Goal: Transaction & Acquisition: Register for event/course

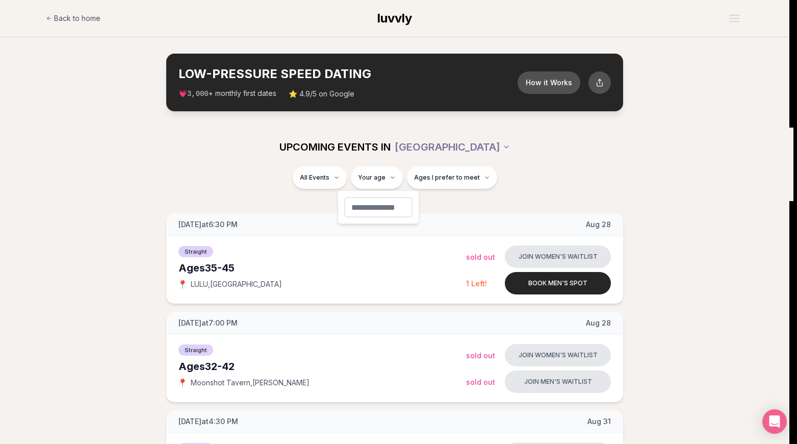
type input "**"
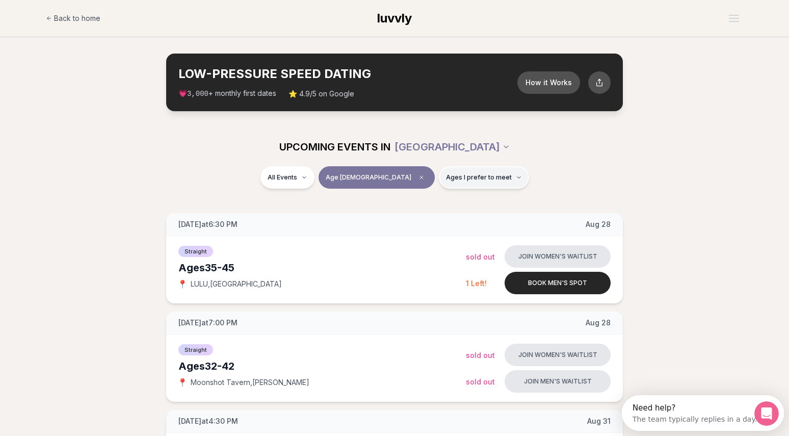
click at [446, 175] on span "Ages I prefer to meet" at bounding box center [479, 177] width 66 height 8
click at [452, 212] on span "Around my age" at bounding box center [447, 216] width 52 height 10
click at [415, 212] on button "Around my age" at bounding box center [411, 216] width 8 height 8
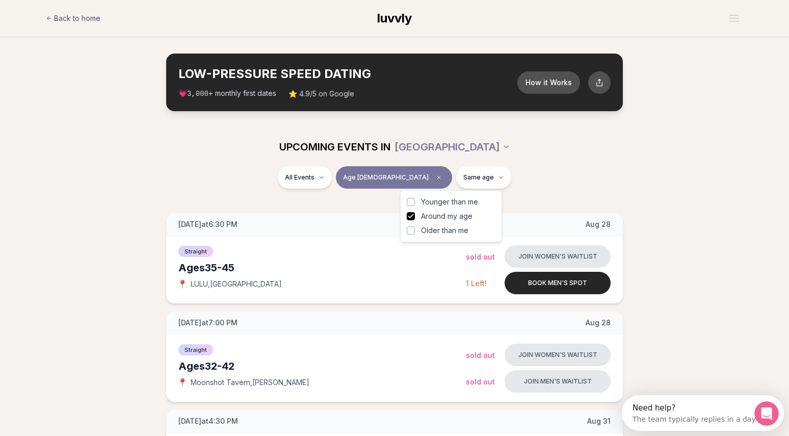
click at [450, 228] on span "Older than me" at bounding box center [444, 230] width 47 height 10
click at [415, 228] on button "Older than me" at bounding box center [411, 230] width 8 height 8
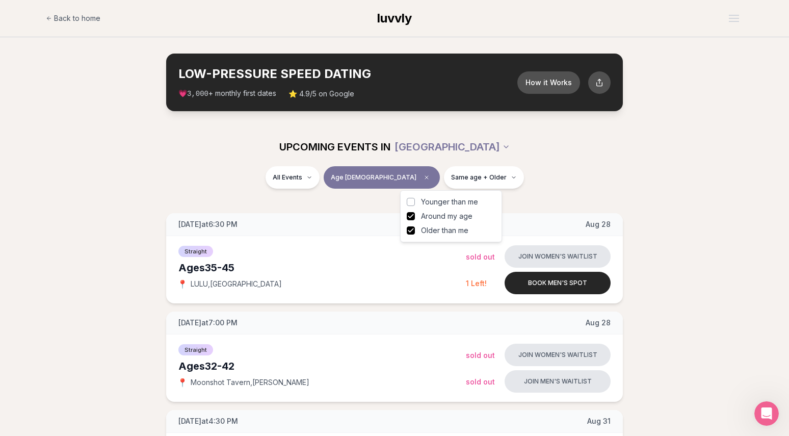
click at [590, 171] on div "All Events Age [DEMOGRAPHIC_DATA] Same age + Older" at bounding box center [394, 179] width 571 height 27
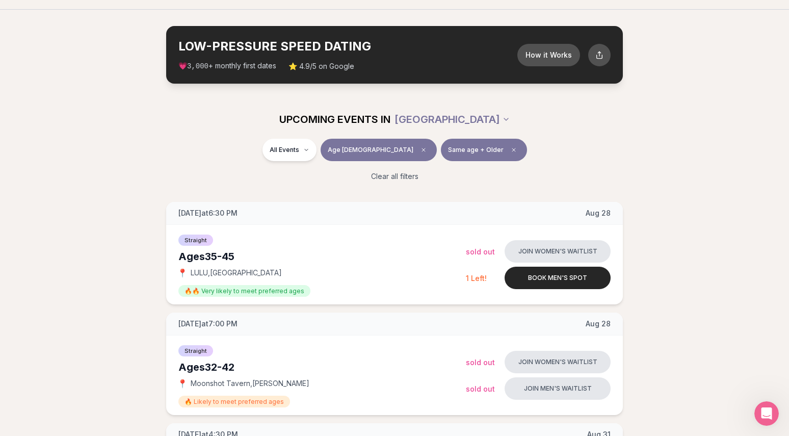
scroll to position [46, 0]
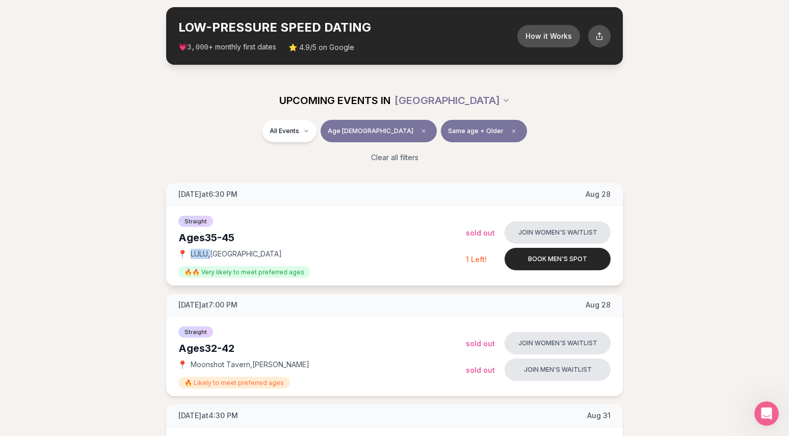
drag, startPoint x: 191, startPoint y: 255, endPoint x: 211, endPoint y: 255, distance: 19.9
click at [211, 255] on span "LULU , [GEOGRAPHIC_DATA]" at bounding box center [236, 254] width 91 height 10
copy span "[PERSON_NAME] ,"
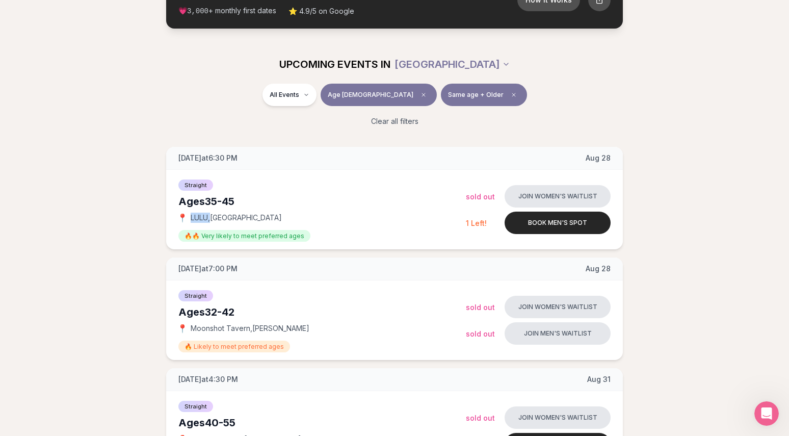
scroll to position [222, 0]
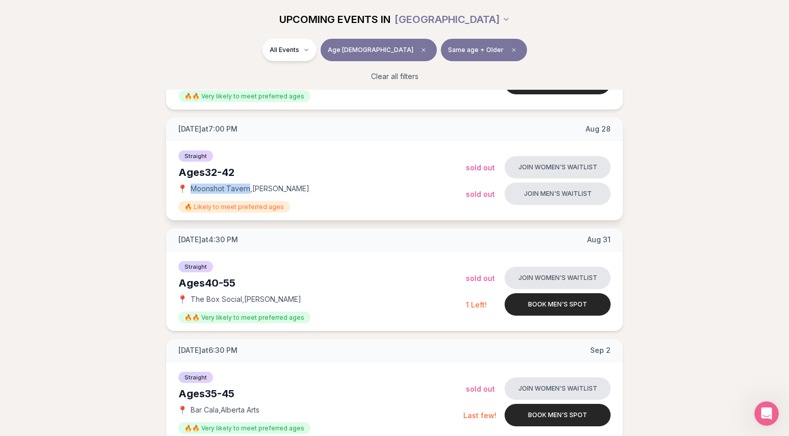
drag, startPoint x: 192, startPoint y: 188, endPoint x: 248, endPoint y: 187, distance: 55.6
click at [248, 187] on span "Moonshot Tavern , [PERSON_NAME]" at bounding box center [250, 189] width 119 height 10
copy span "Moonshot Tavern"
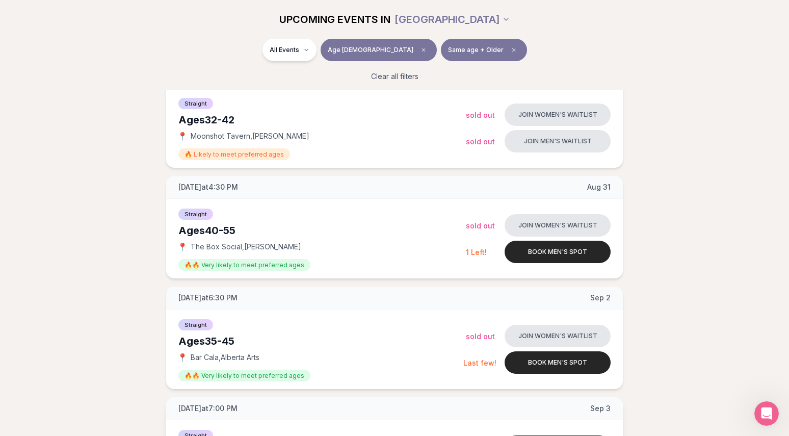
scroll to position [29, 0]
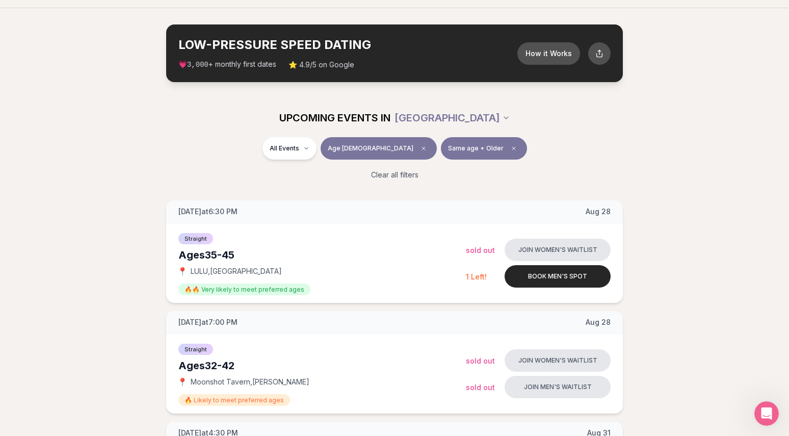
click at [696, 117] on div "UPCOMING EVENTS IN [GEOGRAPHIC_DATA] All Events Age [DEMOGRAPHIC_DATA] Same age…" at bounding box center [394, 143] width 789 height 90
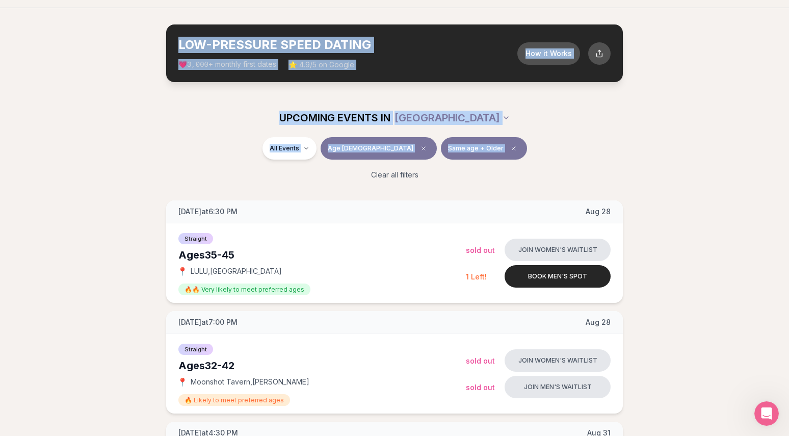
drag, startPoint x: 136, startPoint y: 30, endPoint x: 712, endPoint y: 160, distance: 591.2
click at [713, 159] on div "All Events Age [DEMOGRAPHIC_DATA] Same age + Older Clear all filters" at bounding box center [394, 162] width 789 height 51
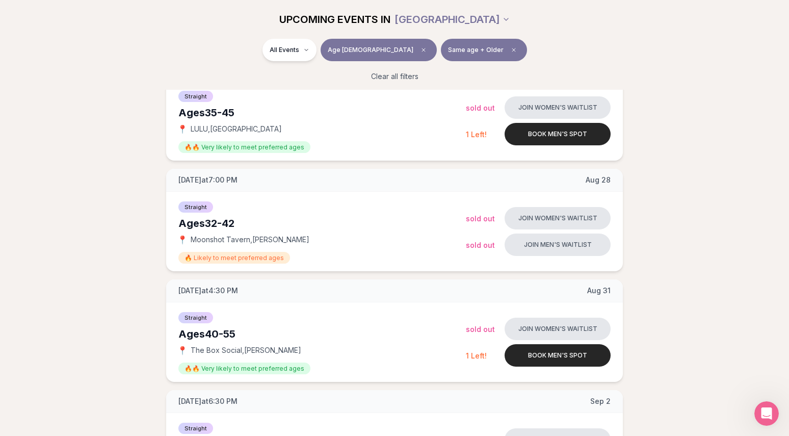
scroll to position [31, 0]
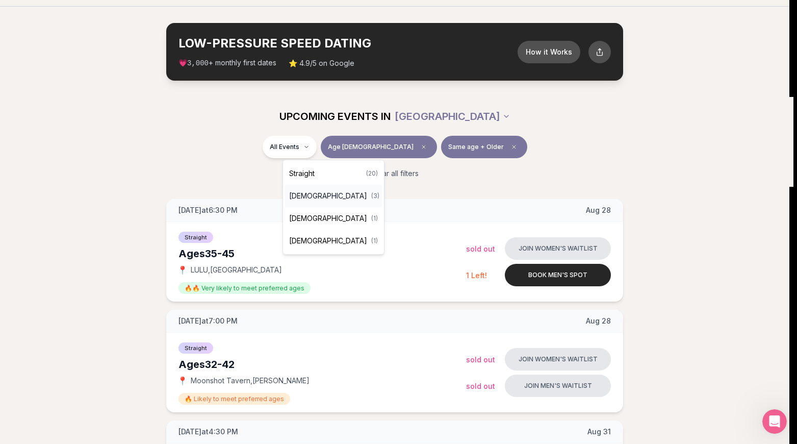
click at [317, 191] on span "[DEMOGRAPHIC_DATA]" at bounding box center [328, 196] width 78 height 10
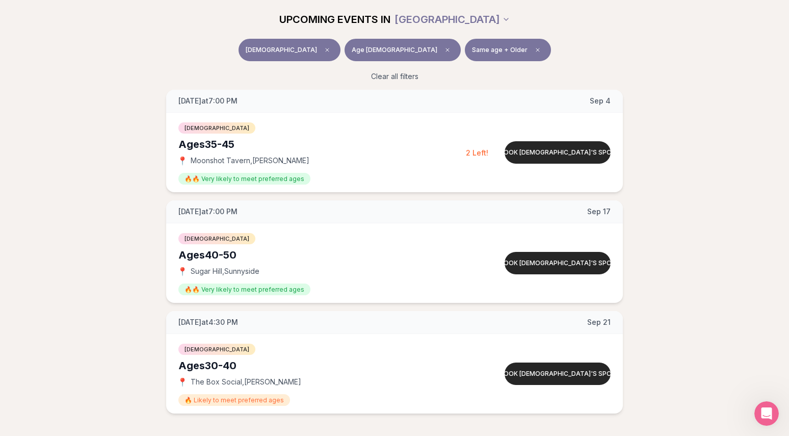
scroll to position [62, 0]
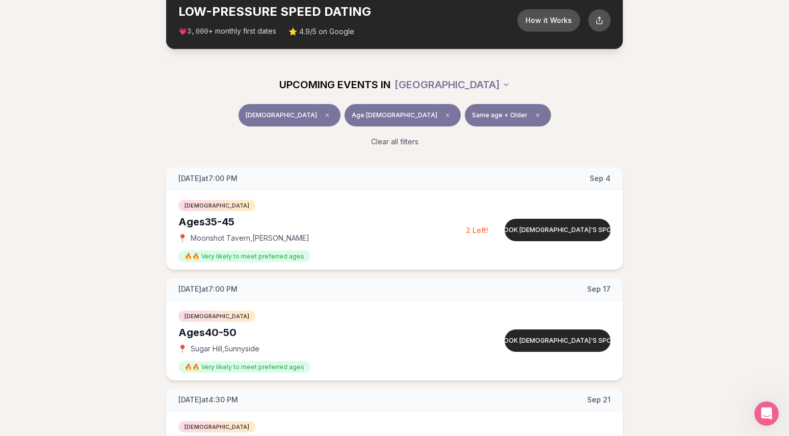
click at [303, 111] on span "[DEMOGRAPHIC_DATA]" at bounding box center [281, 115] width 71 height 8
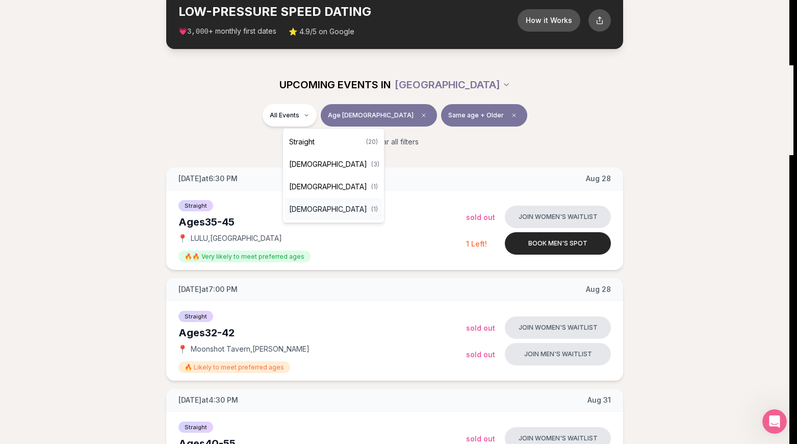
click at [305, 208] on span "[DEMOGRAPHIC_DATA]" at bounding box center [328, 209] width 78 height 10
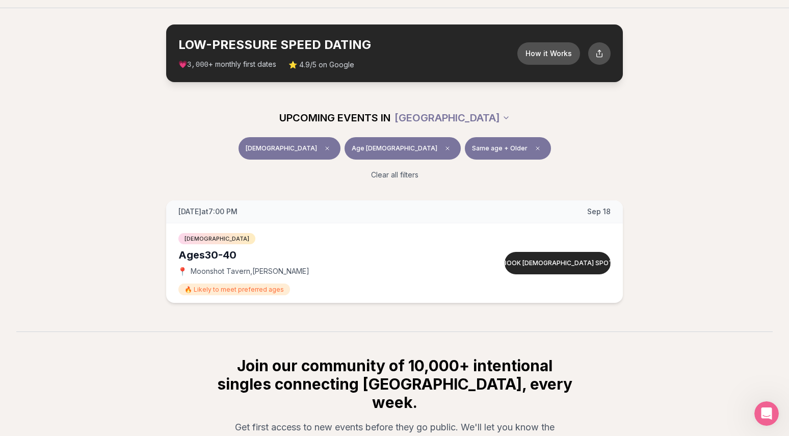
scroll to position [22, 0]
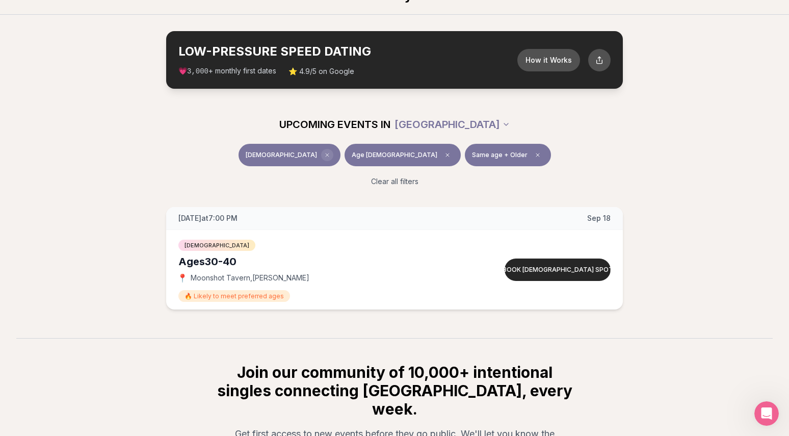
click at [330, 152] on icon "Clear event type filter" at bounding box center [327, 155] width 6 height 6
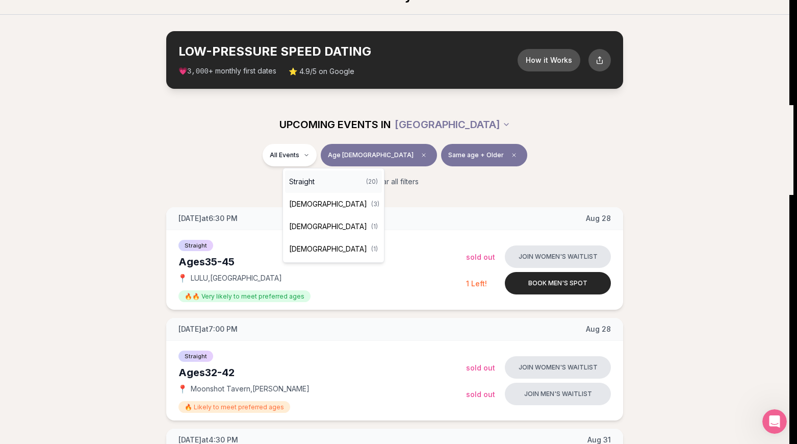
click at [323, 183] on div "Straight ( 20 )" at bounding box center [333, 181] width 97 height 22
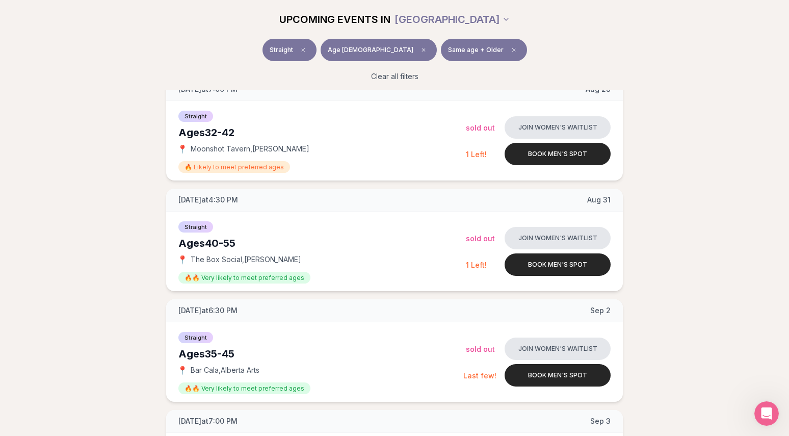
scroll to position [407, 0]
